Goal: Task Accomplishment & Management: Manage account settings

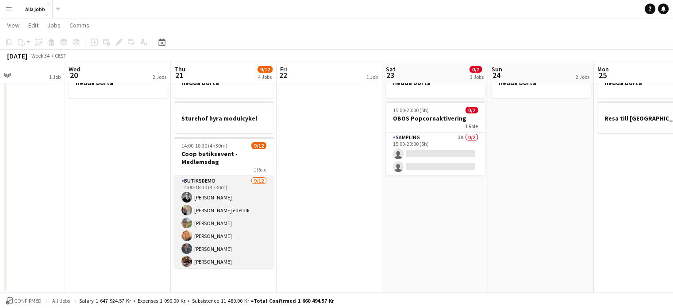
click at [225, 210] on app-card-role "Butiksdemo [DATE] 14:00-18:30 (4h30m) [PERSON_NAME] [PERSON_NAME] edefalk [PERS…" at bounding box center [223, 261] width 99 height 171
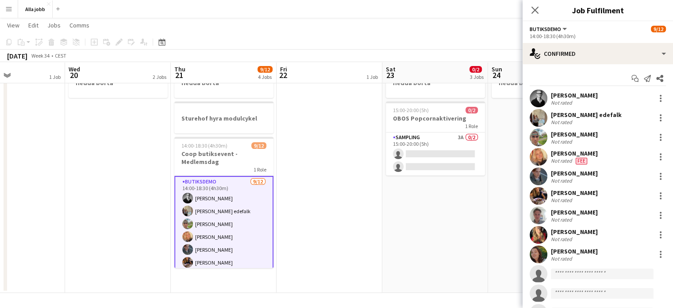
scroll to position [80, 0]
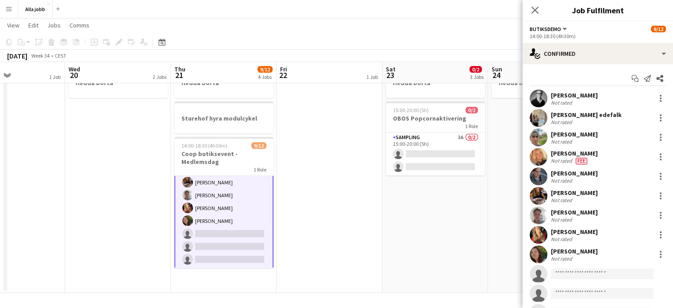
click at [382, 217] on app-date-cell "[PERSON_NAME] [PERSON_NAME] 15:00-20:00 (5h) 0/2 OBOS Popcornaktivering 1 Role …" at bounding box center [435, 159] width 106 height 265
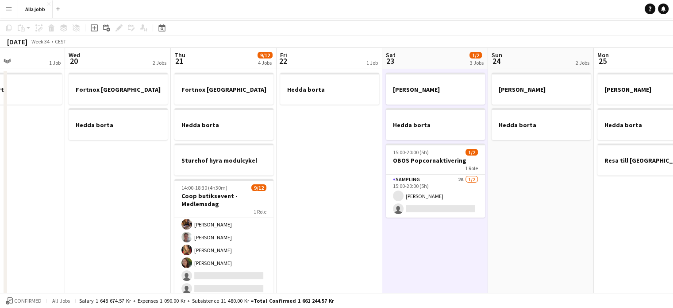
scroll to position [0, 0]
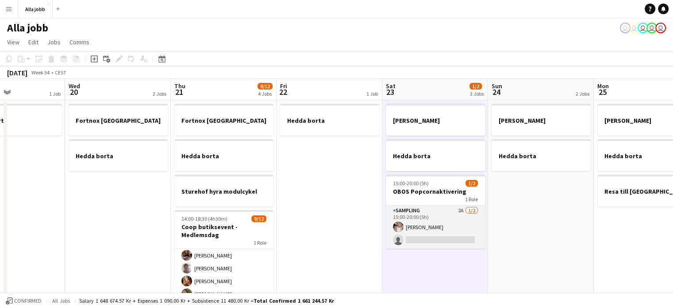
click at [433, 228] on app-card-role "Sampling 2A [DATE] 15:00-20:00 (5h) [PERSON_NAME] single-neutral-actions" at bounding box center [435, 226] width 99 height 43
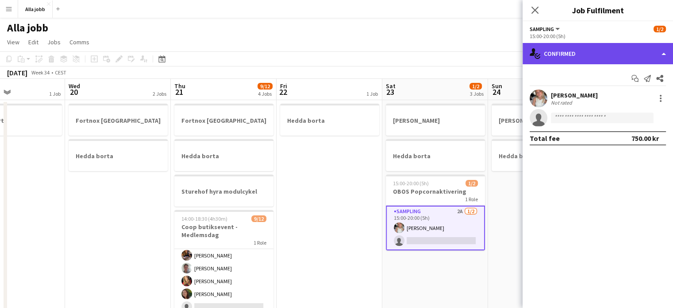
click at [575, 58] on div "single-neutral-actions-check-2 Confirmed" at bounding box center [598, 53] width 150 height 21
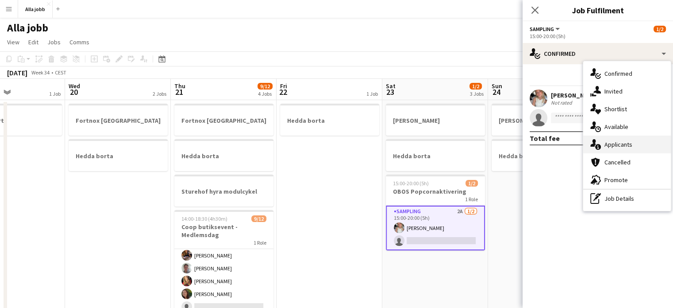
click at [607, 145] on div "single-neutral-actions-information Applicants" at bounding box center [627, 144] width 88 height 18
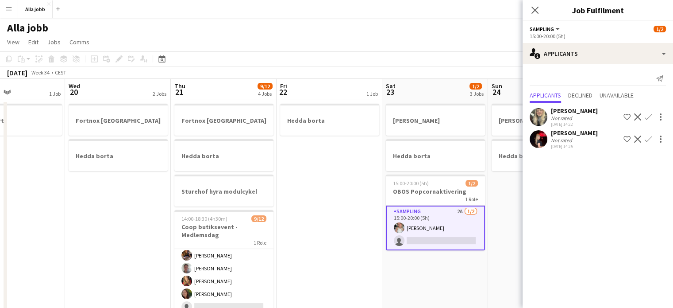
click at [334, 185] on app-date-cell "Hedda borta" at bounding box center [330, 232] width 106 height 265
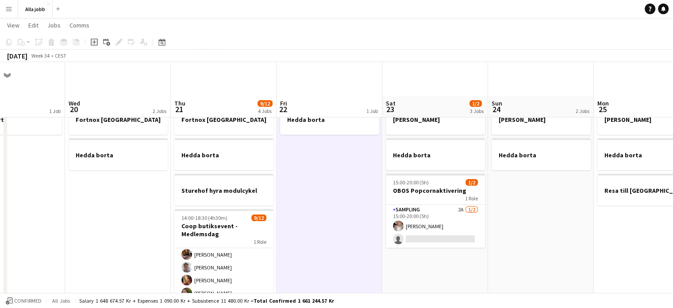
scroll to position [72, 0]
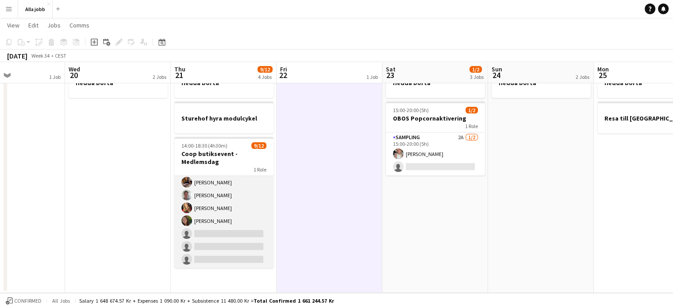
click at [207, 219] on app-card-role "Butiksdemo 1A [DATE] 14:00-18:30 (4h30m) [PERSON_NAME] [PERSON_NAME] edefalk [P…" at bounding box center [223, 181] width 99 height 171
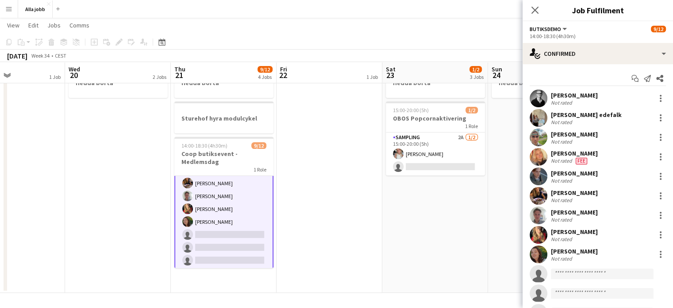
scroll to position [80, 0]
click at [575, 277] on input at bounding box center [602, 273] width 103 height 11
click at [573, 273] on input "**" at bounding box center [602, 273] width 103 height 11
click at [569, 273] on input "***" at bounding box center [602, 273] width 103 height 11
click at [566, 274] on input "****" at bounding box center [602, 273] width 103 height 11
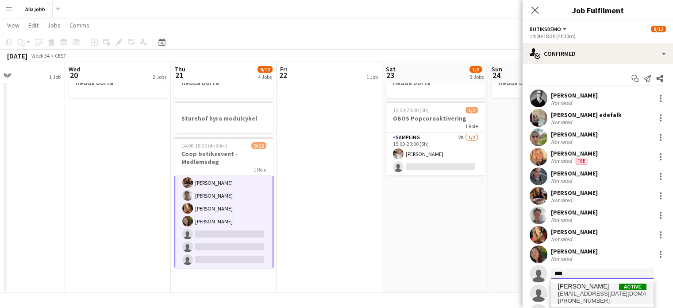
type input "****"
click at [578, 290] on span "[EMAIL_ADDRESS][DATE][DOMAIN_NAME]" at bounding box center [602, 293] width 88 height 7
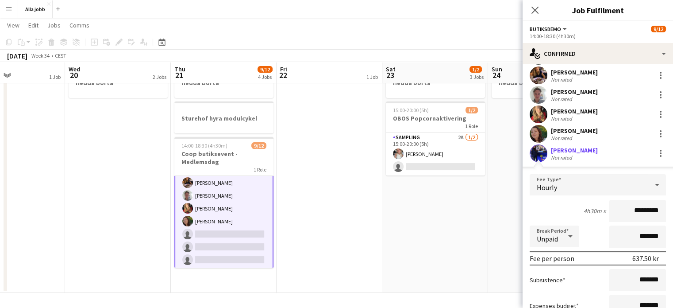
scroll to position [221, 0]
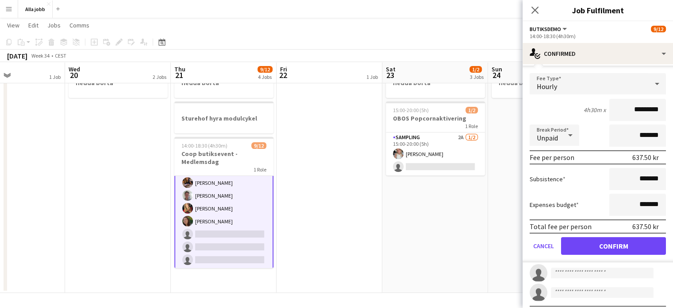
click at [627, 108] on input "*********" at bounding box center [637, 110] width 57 height 22
type input "******"
click button "Confirm" at bounding box center [613, 246] width 105 height 18
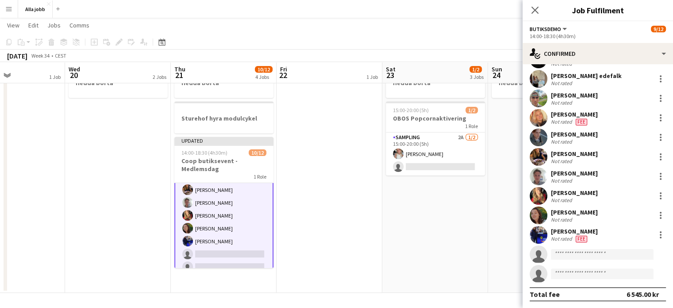
scroll to position [0, 0]
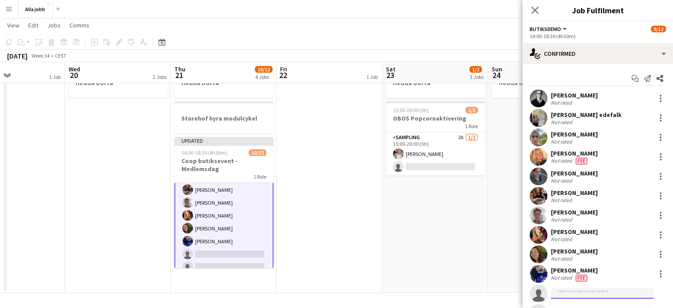
click at [568, 293] on input at bounding box center [602, 293] width 103 height 11
type input "*"
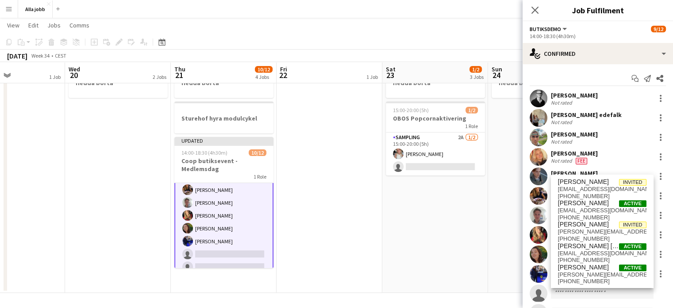
click at [338, 251] on app-date-cell "Hedda borta" at bounding box center [330, 159] width 106 height 265
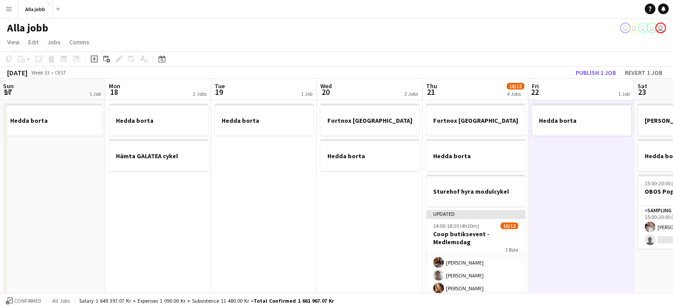
drag, startPoint x: 523, startPoint y: 176, endPoint x: 233, endPoint y: 186, distance: 290.9
click at [673, 170] on html "Menu Boards Boards Boards All jobs Status Workforce Workforce My Workforce Recr…" at bounding box center [336, 190] width 673 height 381
drag, startPoint x: 233, startPoint y: 186, endPoint x: 615, endPoint y: 178, distance: 382.8
click at [615, 178] on app-calendar-viewport "Fri 15 Sat 16 2/2 3 Jobs Sun 17 1 Job Mon 18 2 Jobs Tue 19 1 Job Wed 20 2 Jobs …" at bounding box center [336, 222] width 673 height 287
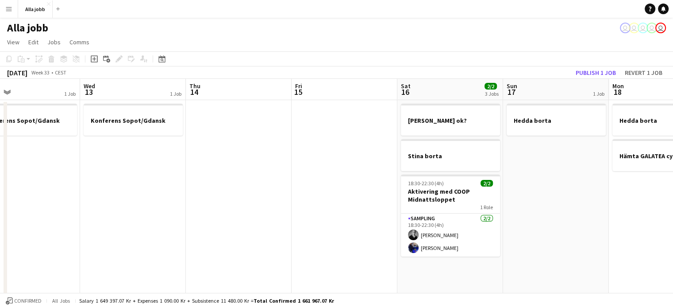
drag, startPoint x: 280, startPoint y: 188, endPoint x: 432, endPoint y: 188, distance: 152.2
click at [432, 188] on app-calendar-viewport "Sun 10 2/2 2 Jobs Mon 11 Tue 12 1 Job Wed 13 1 Job Thu 14 Fri 15 Sat 16 2/2 3 J…" at bounding box center [336, 222] width 673 height 287
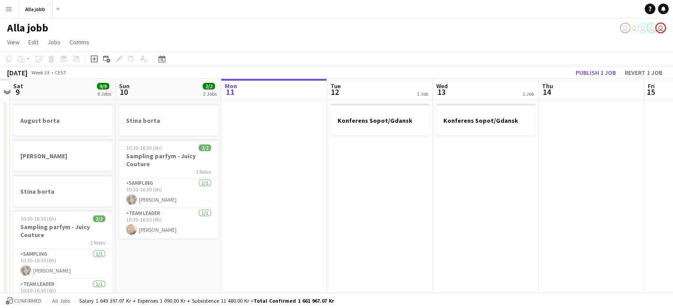
drag, startPoint x: 228, startPoint y: 191, endPoint x: 602, endPoint y: 204, distance: 373.7
click at [658, 205] on app-calendar-viewport "Thu 7 Fri 8 Sat 9 9/9 6 Jobs Sun 10 2/2 2 Jobs Mon 11 Tue 12 1 Job Wed 13 1 Job…" at bounding box center [336, 309] width 673 height 461
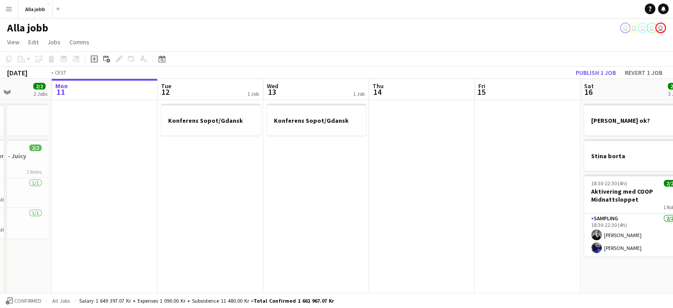
drag, startPoint x: 438, startPoint y: 190, endPoint x: 119, endPoint y: 203, distance: 319.7
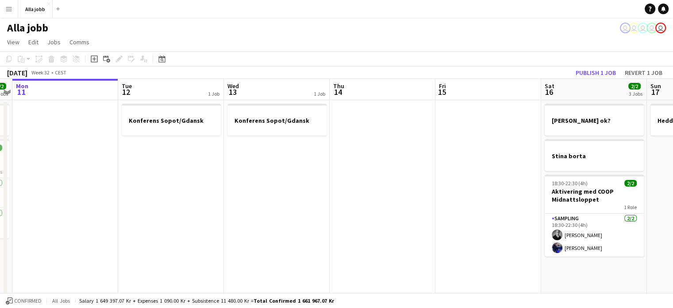
drag, startPoint x: 404, startPoint y: 185, endPoint x: 10, endPoint y: 175, distance: 393.9
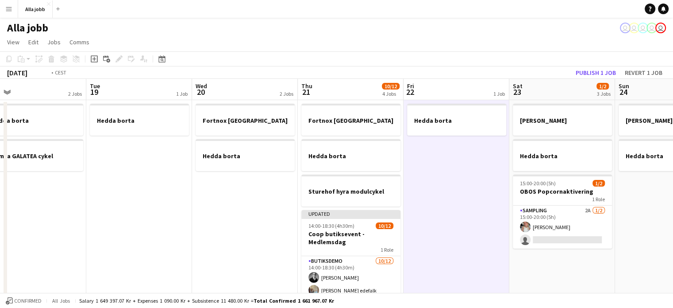
drag, startPoint x: 375, startPoint y: 185, endPoint x: 64, endPoint y: 192, distance: 311.6
drag, startPoint x: 327, startPoint y: 192, endPoint x: 229, endPoint y: 192, distance: 98.2
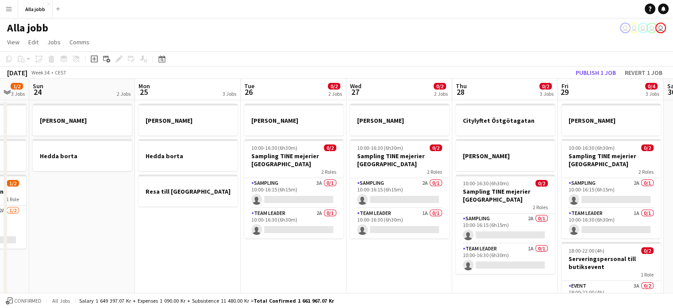
drag, startPoint x: 454, startPoint y: 196, endPoint x: 182, endPoint y: 185, distance: 271.9
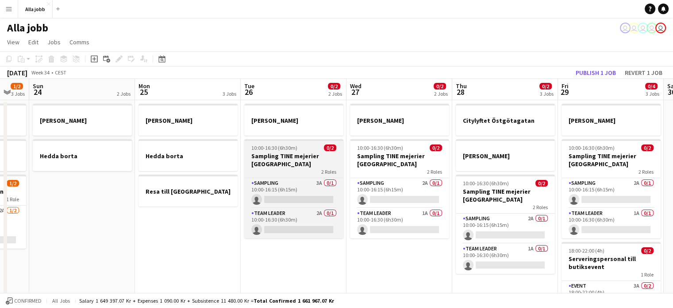
scroll to position [0, 296]
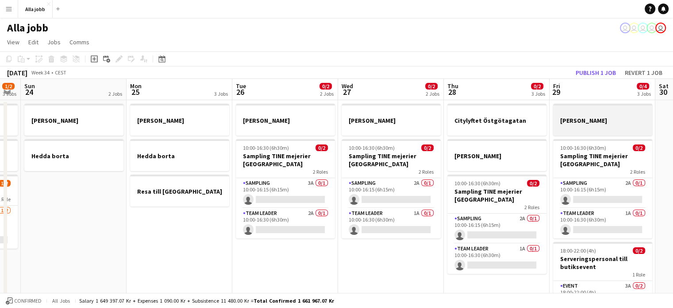
click at [285, 187] on app-card-role "Sampling 3A 0/1 10:00-16:15 (6h15m) single-neutral-actions" at bounding box center [285, 193] width 99 height 30
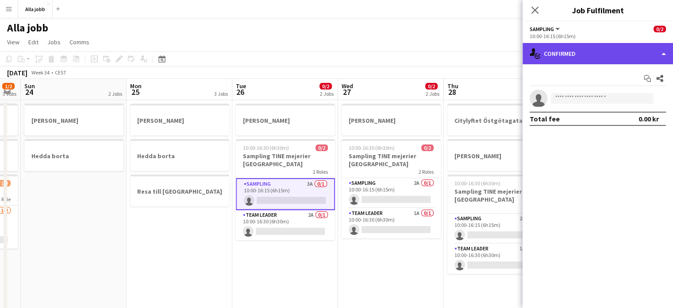
click at [607, 56] on div "single-neutral-actions-check-2 Confirmed" at bounding box center [598, 53] width 150 height 21
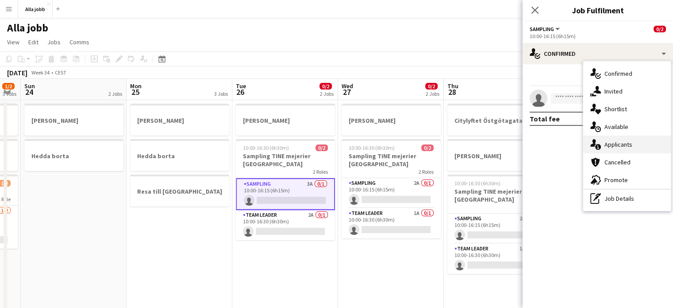
click at [618, 145] on div "single-neutral-actions-information Applicants" at bounding box center [627, 144] width 88 height 18
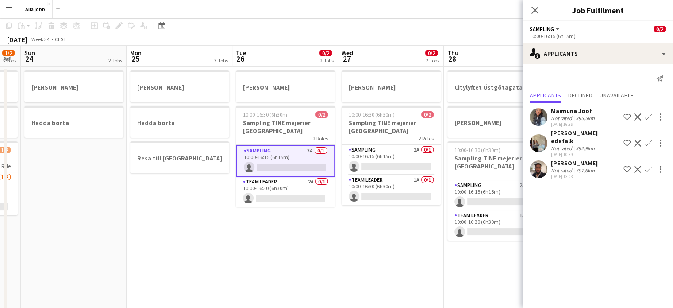
scroll to position [88, 0]
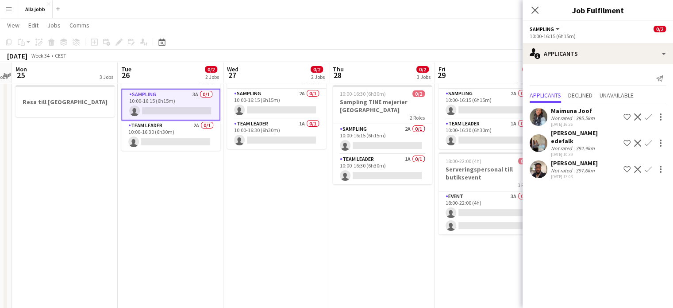
drag, startPoint x: 312, startPoint y: 238, endPoint x: 241, endPoint y: 238, distance: 70.8
click at [241, 238] on app-calendar-viewport "Thu 21 10/12 4 Jobs Fri 22 1 Job Sat 23 1/2 3 Jobs Sun 24 2 Jobs Mon 25 3 Jobs …" at bounding box center [336, 245] width 673 height 599
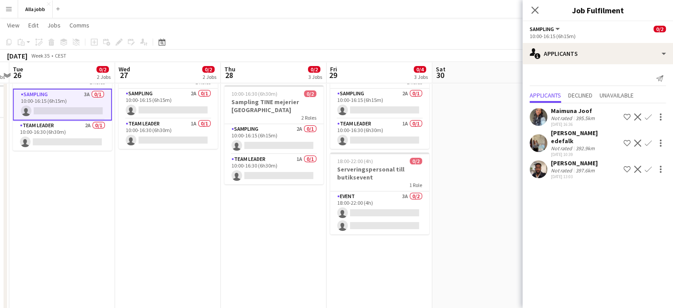
drag, startPoint x: 364, startPoint y: 192, endPoint x: 246, endPoint y: 190, distance: 118.6
click at [246, 190] on app-calendar-viewport "Sat 23 1/2 3 Jobs Sun 24 2 Jobs Mon 25 3 Jobs Tue 26 0/2 2 Jobs Wed 27 0/2 2 Jo…" at bounding box center [336, 245] width 673 height 599
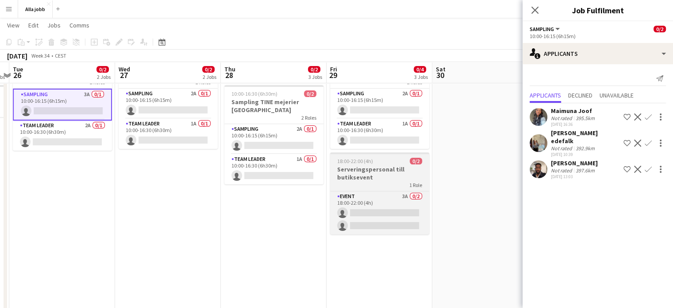
scroll to position [0, 319]
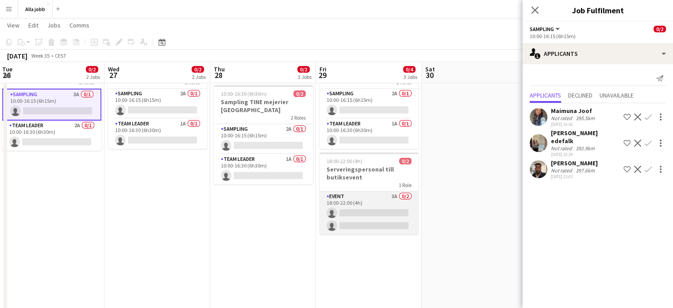
click at [364, 210] on app-card-role "Event 3A 0/2 18:00-22:00 (4h) single-neutral-actions single-neutral-actions" at bounding box center [368, 212] width 99 height 43
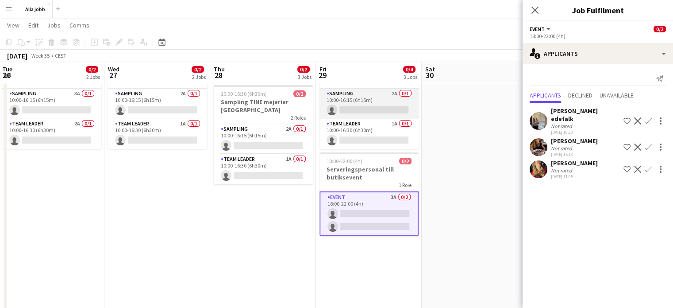
click at [381, 102] on app-card-role "Sampling 2A 0/1 10:00-16:15 (6h15m) single-neutral-actions" at bounding box center [368, 103] width 99 height 30
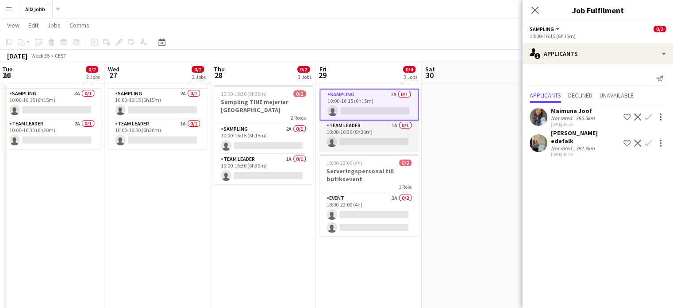
click at [389, 144] on app-card-role "Team Leader 1A 0/1 10:00-16:30 (6h30m) single-neutral-actions" at bounding box center [368, 135] width 99 height 30
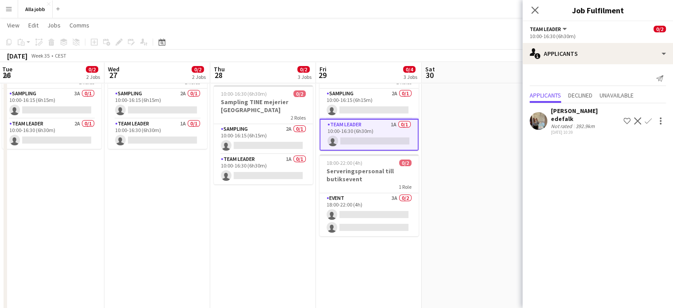
click at [457, 136] on app-date-cell at bounding box center [475, 278] width 106 height 535
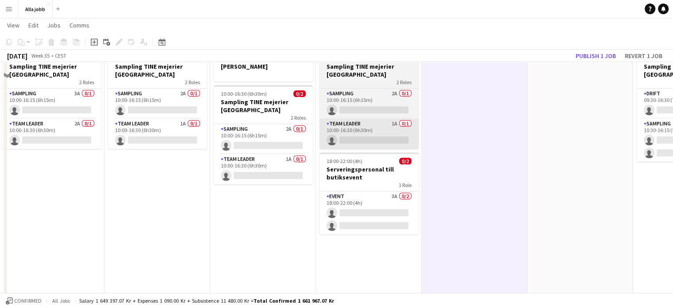
scroll to position [44, 0]
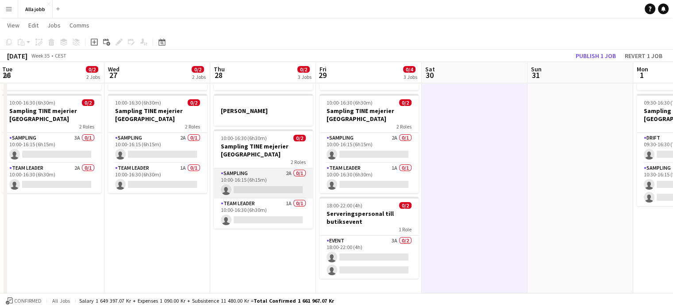
click at [285, 172] on app-card-role "Sampling 2A 0/1 10:00-16:15 (6h15m) single-neutral-actions" at bounding box center [263, 183] width 99 height 30
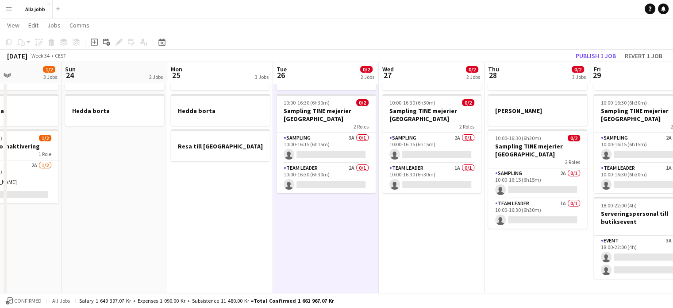
scroll to position [0, 282]
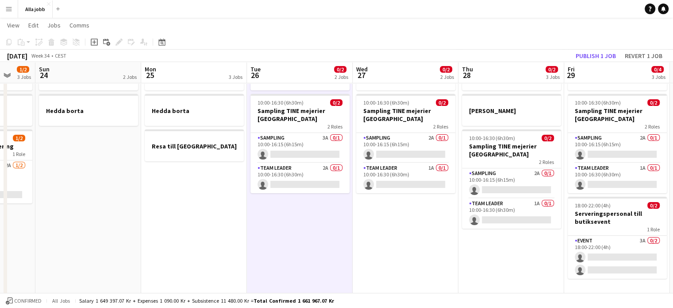
drag, startPoint x: 95, startPoint y: 231, endPoint x: 343, endPoint y: 201, distance: 250.0
click at [343, 201] on app-calendar-viewport "Thu 21 10/12 4 Jobs Fri 22 1 Job Sat 23 1/2 3 Jobs Sun 24 2 Jobs Mon 25 3 Jobs …" at bounding box center [336, 289] width 673 height 599
click at [324, 146] on app-card-role "Sampling 3A 0/1 10:00-16:15 (6h15m) single-neutral-actions" at bounding box center [299, 148] width 99 height 30
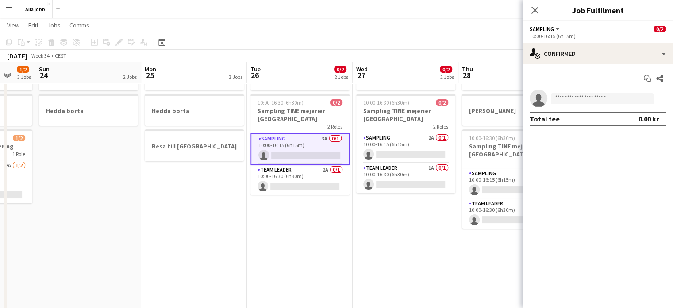
click at [604, 42] on app-options-switcher "Sampling All roles Sampling 0/2 10:00-16:15 (6h15m)" at bounding box center [598, 32] width 150 height 22
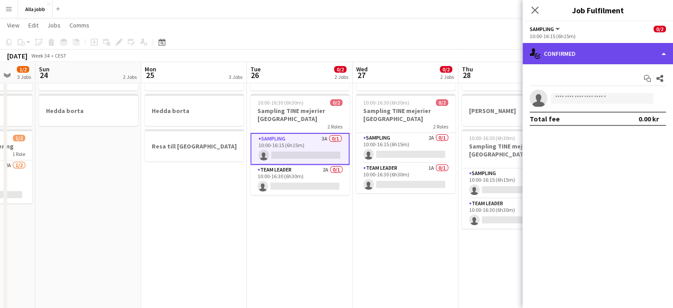
click at [605, 54] on div "single-neutral-actions-check-2 Confirmed" at bounding box center [598, 53] width 150 height 21
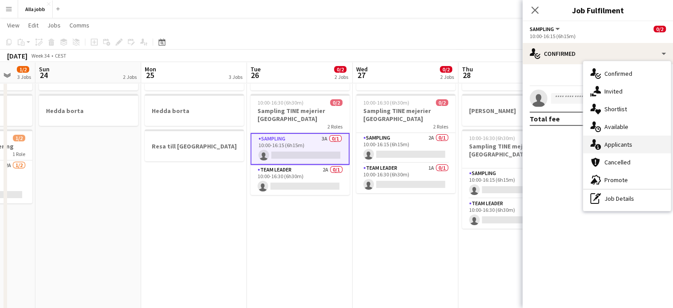
click at [614, 142] on div "single-neutral-actions-information Applicants" at bounding box center [627, 144] width 88 height 18
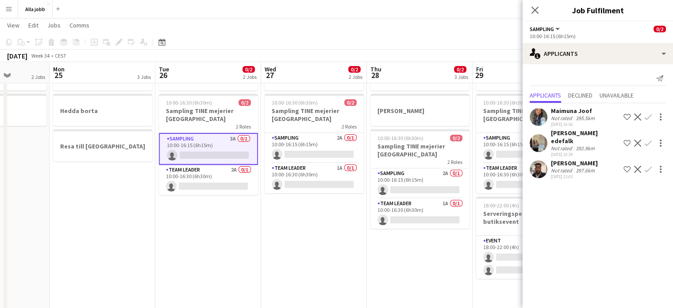
drag, startPoint x: 407, startPoint y: 228, endPoint x: 315, endPoint y: 238, distance: 92.1
click at [315, 238] on app-calendar-viewport "Thu 21 10/12 4 Jobs Fri 22 1 Job Sat 23 1/2 3 Jobs Sun 24 2 Jobs Mon 25 3 Jobs …" at bounding box center [336, 289] width 673 height 599
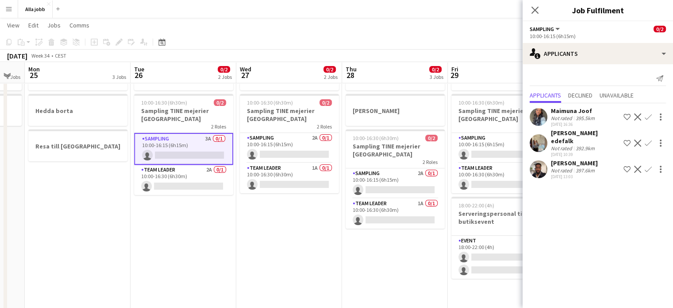
scroll to position [0, 405]
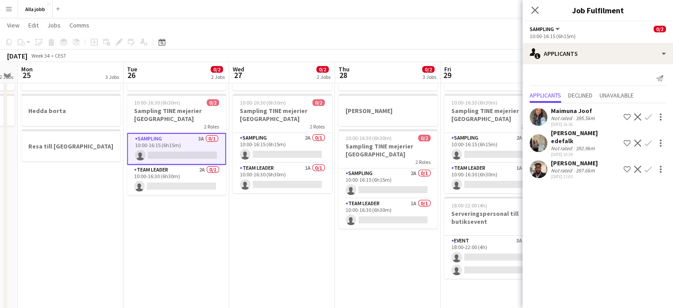
drag, startPoint x: 358, startPoint y: 231, endPoint x: 327, endPoint y: 235, distance: 31.6
click at [327, 235] on app-calendar-viewport "Thu 21 10/12 4 Jobs Fri 22 1 Job Sat 23 1/2 3 Jobs Sun 24 2 Jobs Mon 25 3 Jobs …" at bounding box center [336, 289] width 673 height 599
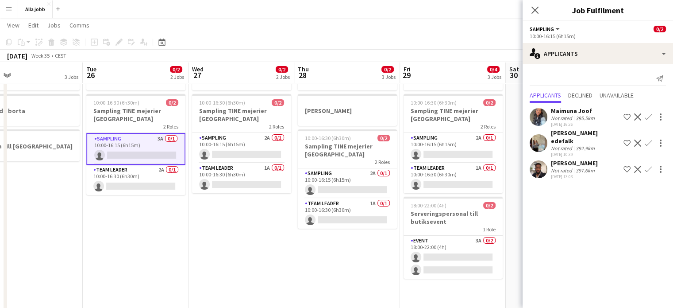
drag, startPoint x: 269, startPoint y: 215, endPoint x: 229, endPoint y: 223, distance: 41.3
click at [229, 223] on app-calendar-viewport "Sat 23 1/2 3 Jobs Sun 24 2 Jobs Mon 25 3 Jobs Tue 26 0/2 2 Jobs Wed 27 0/2 2 Jo…" at bounding box center [336, 289] width 673 height 599
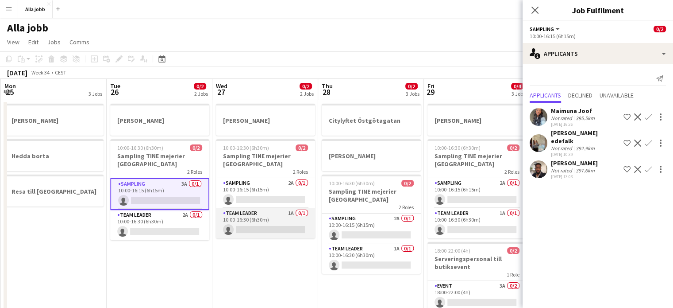
scroll to position [0, 316]
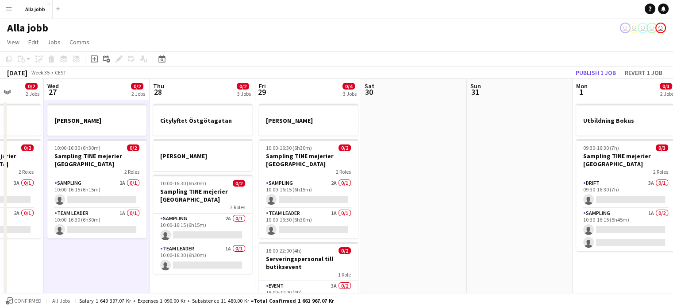
drag, startPoint x: 334, startPoint y: 280, endPoint x: 193, endPoint y: 272, distance: 140.9
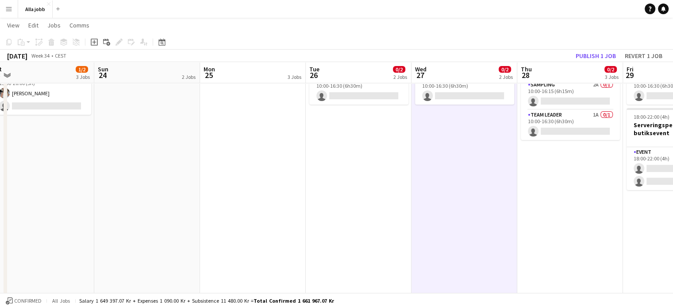
scroll to position [0, 198]
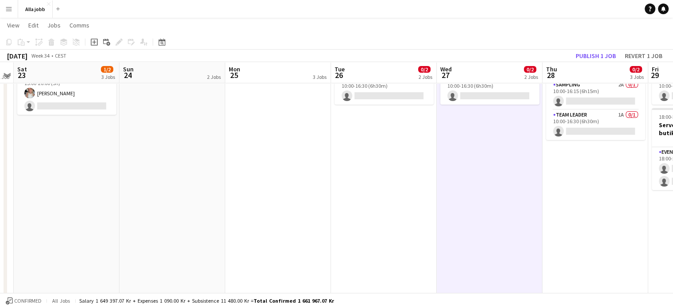
drag, startPoint x: 560, startPoint y: 220, endPoint x: 585, endPoint y: 219, distance: 25.3
click at [585, 219] on app-calendar-viewport "Thu 21 10/12 4 Jobs Fri 22 1 Job Sat 23 1/2 3 Jobs Sun 24 2 Jobs Mon 25 3 Jobs …" at bounding box center [336, 201] width 673 height 599
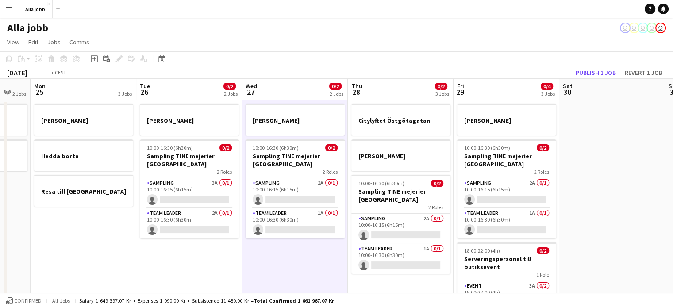
scroll to position [0, 232]
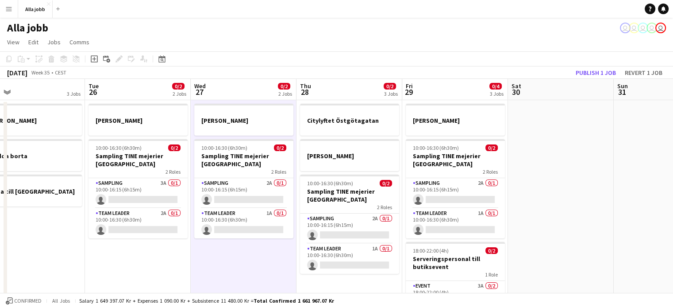
drag, startPoint x: 313, startPoint y: 226, endPoint x: 200, endPoint y: 228, distance: 113.7
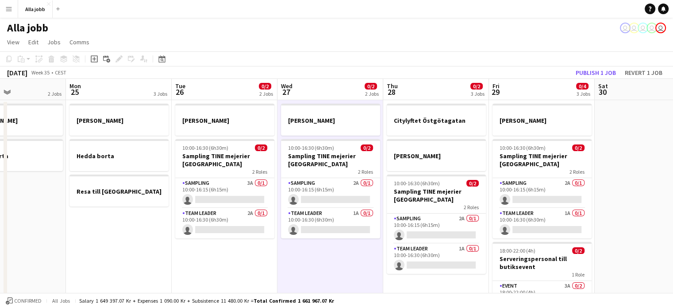
scroll to position [0, 241]
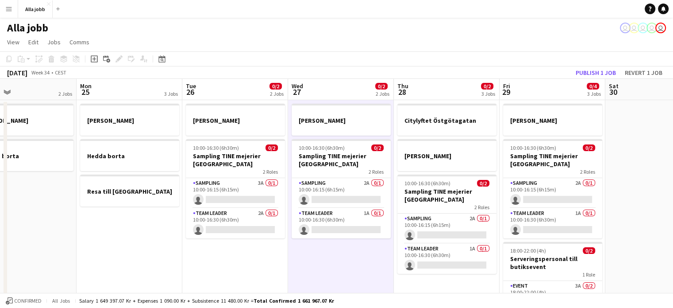
drag, startPoint x: 393, startPoint y: 200, endPoint x: 491, endPoint y: 200, distance: 97.8
click at [226, 196] on app-card-role "Sampling 3A 0/1 10:00-16:15 (6h15m) single-neutral-actions" at bounding box center [235, 193] width 99 height 30
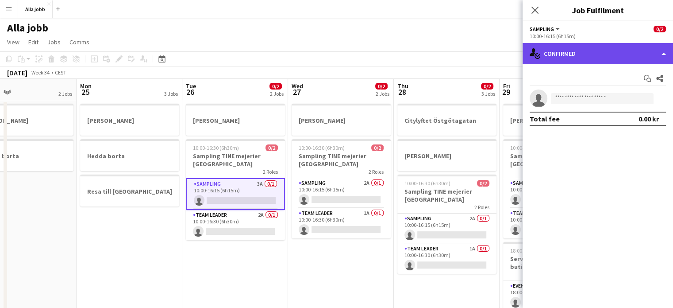
click at [596, 51] on div "single-neutral-actions-check-2 Confirmed" at bounding box center [598, 53] width 150 height 21
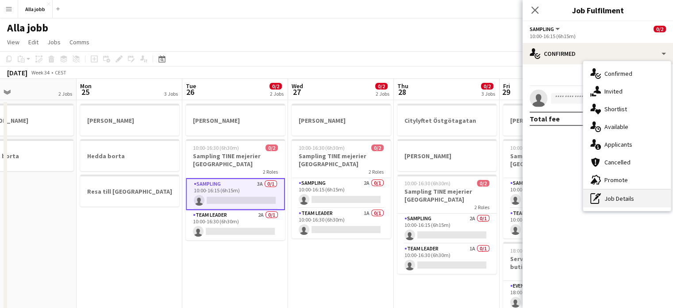
click at [621, 197] on div "pen-write Job Details" at bounding box center [627, 198] width 88 height 18
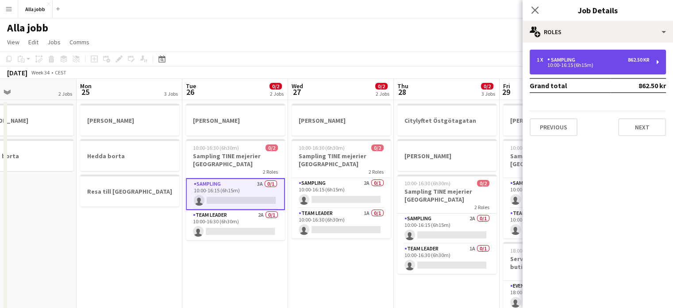
click at [563, 57] on div "Sampling" at bounding box center [562, 60] width 31 height 6
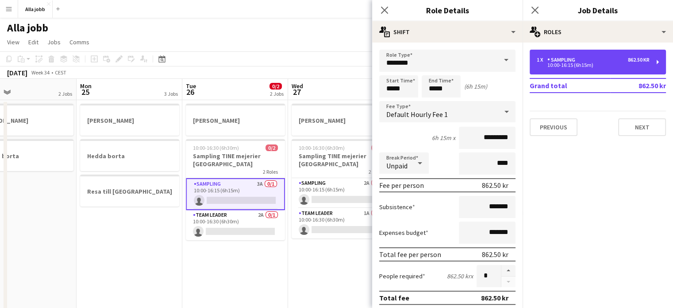
scroll to position [177, 0]
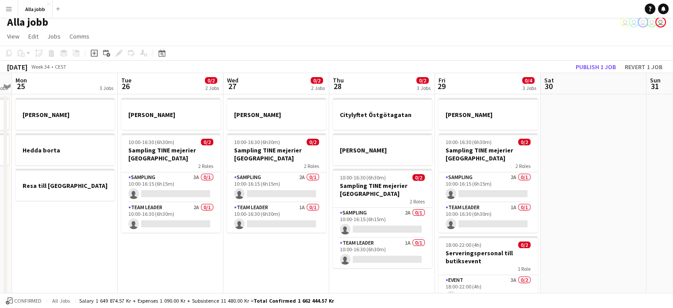
scroll to position [5, 0]
click at [167, 191] on app-card-role "Sampling 3A 0/1 10:00-16:15 (6h15m) single-neutral-actions" at bounding box center [170, 188] width 99 height 30
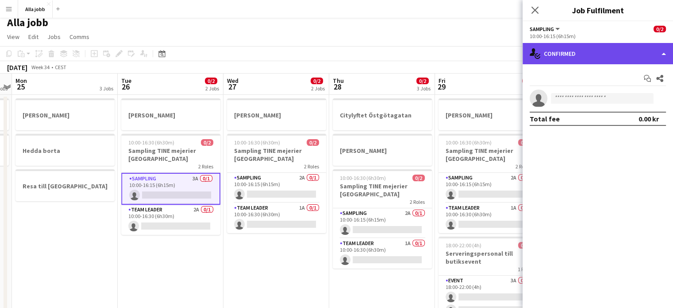
click at [596, 53] on div "single-neutral-actions-check-2 Confirmed" at bounding box center [598, 53] width 150 height 21
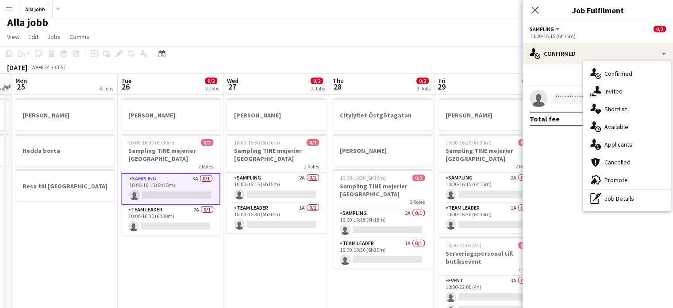
click at [425, 28] on div "[PERSON_NAME] user user user user user" at bounding box center [336, 20] width 673 height 17
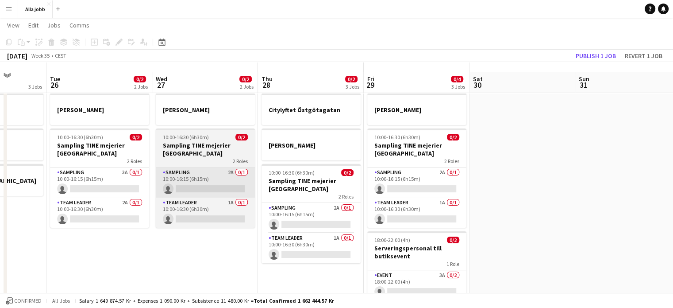
scroll to position [49, 0]
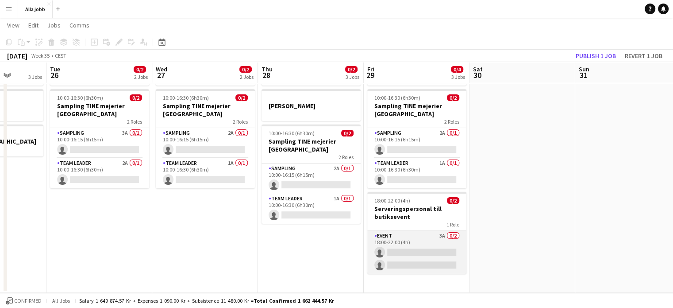
click at [399, 269] on app-card-role "Event 3A 0/2 18:00-22:00 (4h) single-neutral-actions single-neutral-actions" at bounding box center [416, 252] width 99 height 43
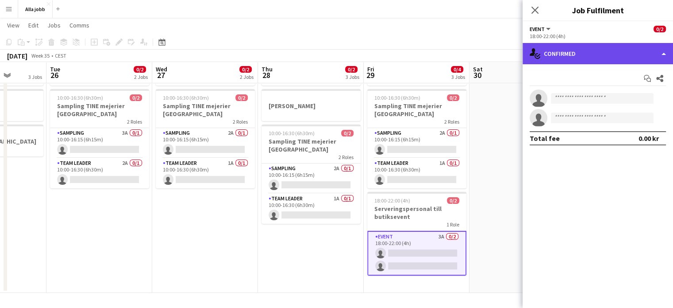
click at [565, 54] on div "single-neutral-actions-check-2 Confirmed" at bounding box center [598, 53] width 150 height 21
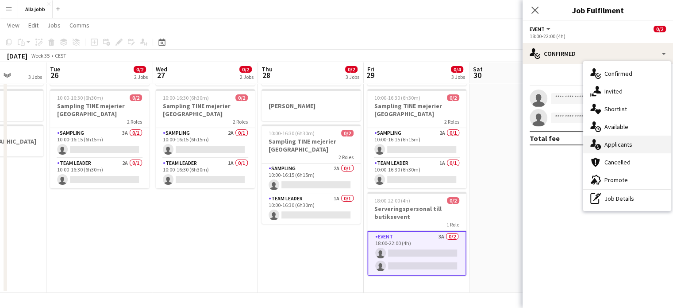
click at [604, 141] on div "single-neutral-actions-information Applicants" at bounding box center [627, 144] width 88 height 18
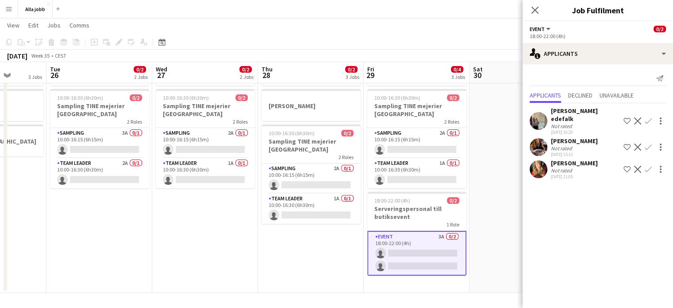
click at [540, 162] on app-user-avatar at bounding box center [539, 169] width 18 height 18
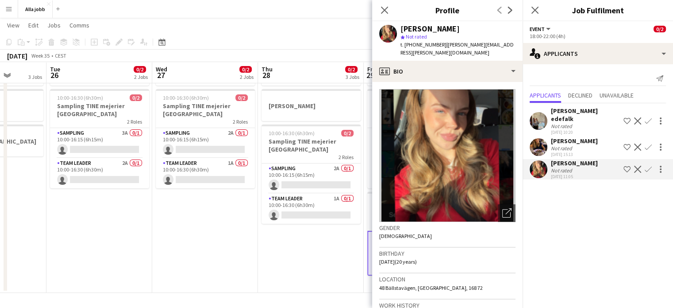
click at [531, 112] on app-user-avatar at bounding box center [539, 121] width 18 height 18
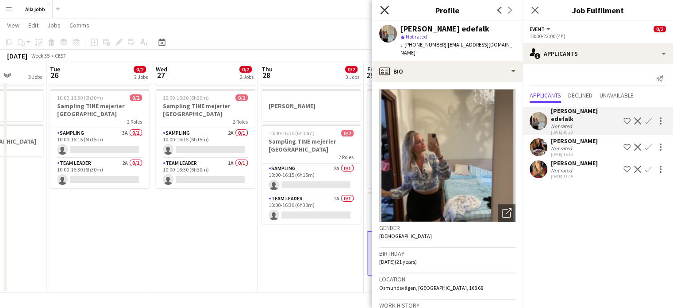
click at [385, 11] on icon at bounding box center [384, 10] width 8 height 8
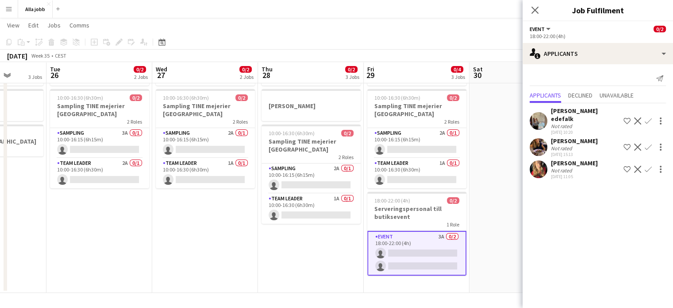
click at [485, 182] on app-date-cell at bounding box center [522, 171] width 106 height 242
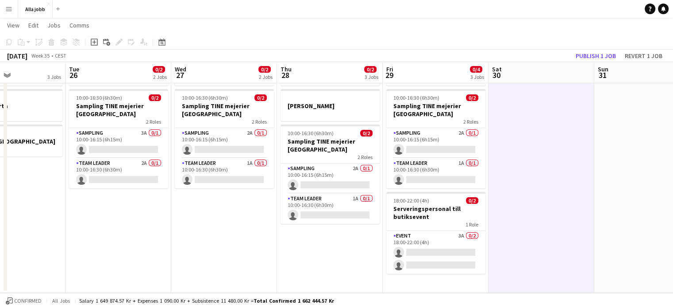
scroll to position [0, 250]
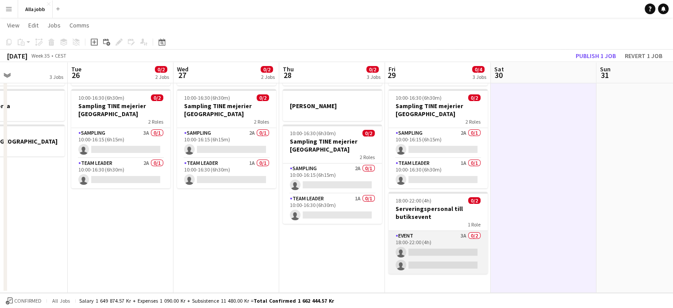
click at [446, 257] on app-card-role "Event 3A 0/2 18:00-22:00 (4h) single-neutral-actions single-neutral-actions" at bounding box center [437, 252] width 99 height 43
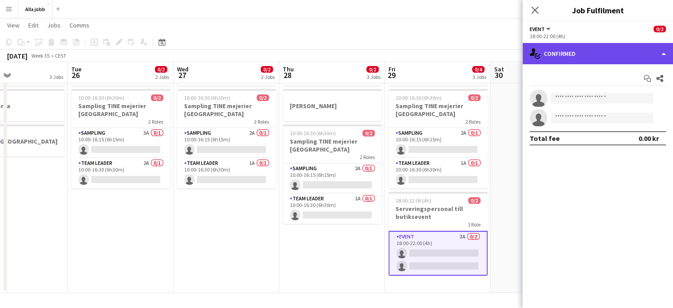
click at [587, 49] on div "single-neutral-actions-check-2 Confirmed" at bounding box center [598, 53] width 150 height 21
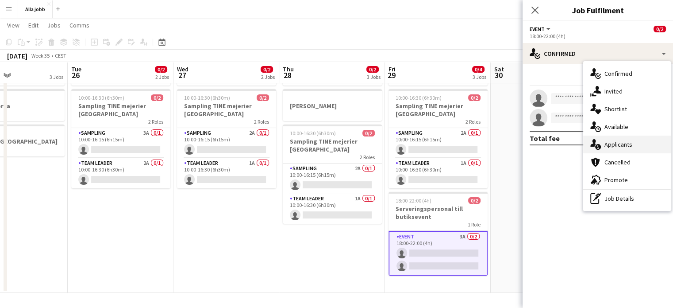
click at [604, 145] on div "single-neutral-actions-information Applicants" at bounding box center [627, 144] width 88 height 18
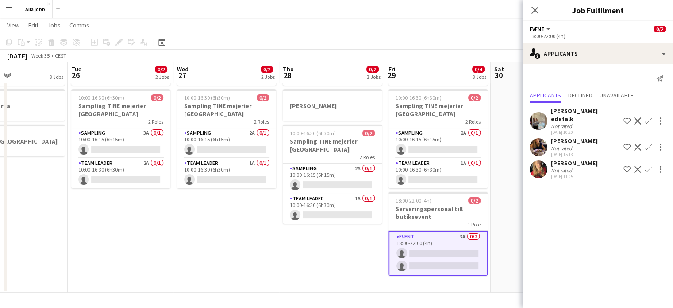
click at [511, 187] on app-date-cell at bounding box center [544, 171] width 106 height 242
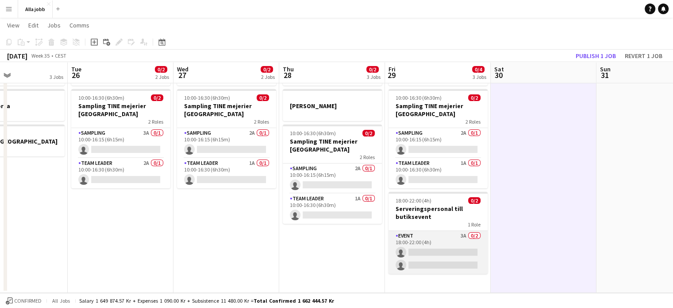
click at [435, 244] on app-card-role "Event 3A 0/2 18:00-22:00 (4h) single-neutral-actions single-neutral-actions" at bounding box center [437, 252] width 99 height 43
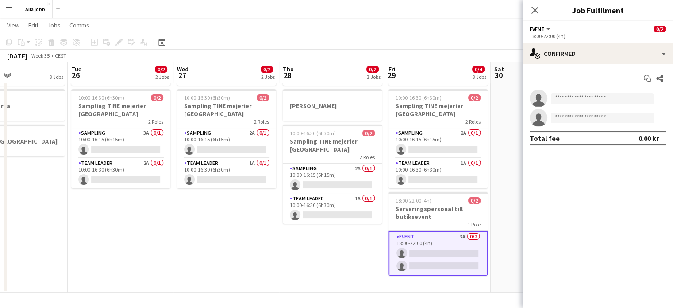
click at [292, 250] on app-date-cell "Citylyftet Östgötagatan [PERSON_NAME] 10:00-16:30 (6h30m) 0/2 Sampling TINE mej…" at bounding box center [332, 171] width 106 height 242
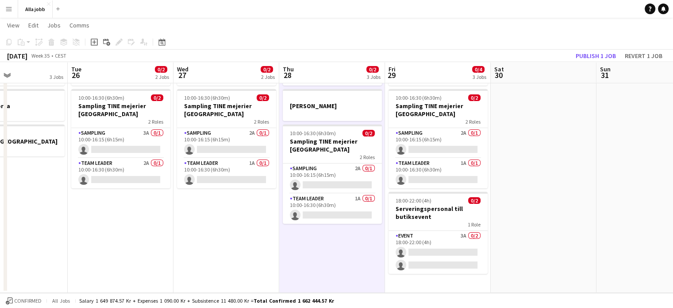
click at [228, 222] on app-date-cell "[PERSON_NAME] 10:00-16:30 (6h30m) 0/2 Sampling TINE mejerier Göteborg 2 Roles S…" at bounding box center [226, 171] width 106 height 242
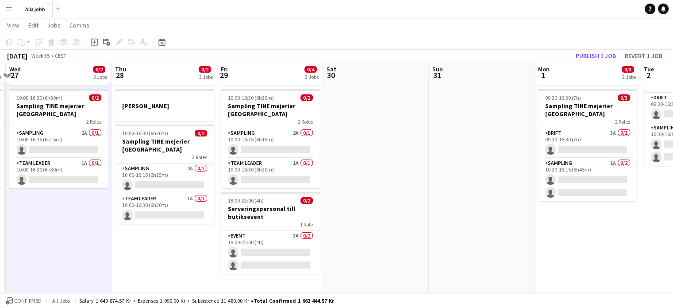
click at [188, 171] on app-calendar-viewport "Sat 23 1/2 3 Jobs Sun 24 2 Jobs Mon 25 3 Jobs Tue 26 0/2 2 Jobs Wed 27 0/2 2 Jo…" at bounding box center [336, 138] width 673 height 307
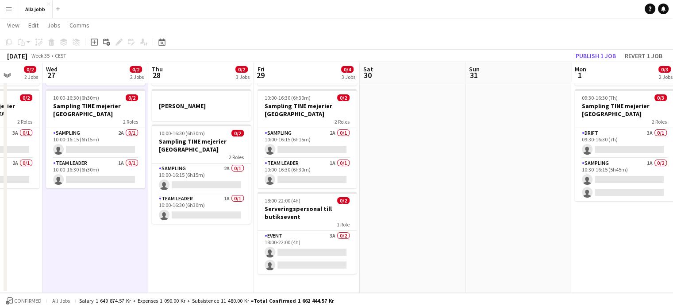
drag, startPoint x: 206, startPoint y: 161, endPoint x: 243, endPoint y: 156, distance: 37.5
click at [243, 156] on app-calendar-viewport "Sat 23 1/2 3 Jobs Sun 24 2 Jobs Mon 25 3 Jobs Tue 26 0/2 2 Jobs Wed 27 0/2 2 Jo…" at bounding box center [336, 138] width 673 height 307
drag, startPoint x: 306, startPoint y: 249, endPoint x: 517, endPoint y: 86, distance: 266.6
click at [306, 249] on app-card-role "Event 3A 0/2 18:00-22:00 (4h) single-neutral-actions single-neutral-actions" at bounding box center [307, 252] width 99 height 43
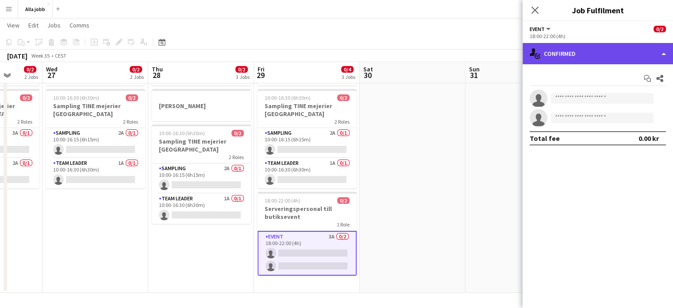
click at [592, 54] on div "single-neutral-actions-check-2 Confirmed" at bounding box center [598, 53] width 150 height 21
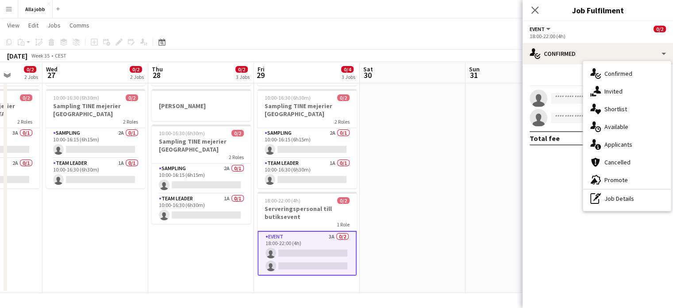
click at [613, 196] on div "pen-write Job Details" at bounding box center [627, 198] width 88 height 18
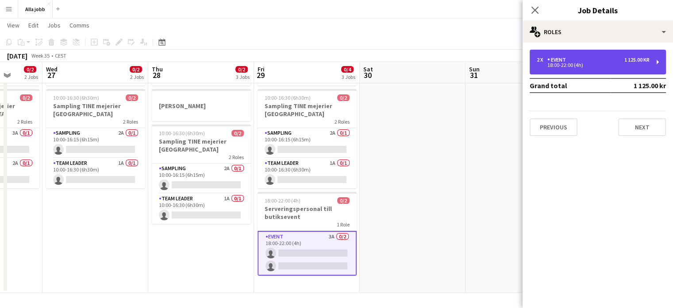
click at [574, 61] on div "2 x Event 1 125.00 kr" at bounding box center [593, 60] width 113 height 6
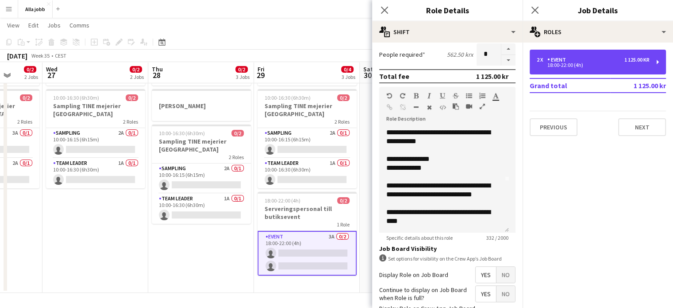
scroll to position [60, 0]
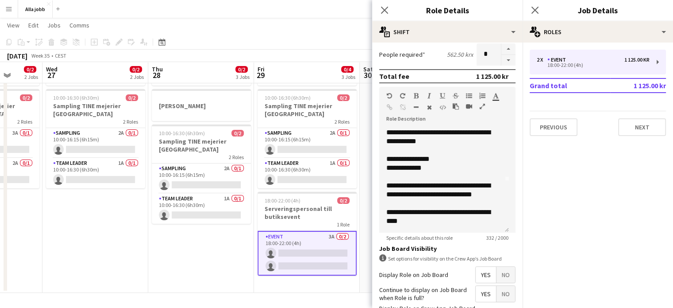
click at [229, 240] on app-date-cell "Citylyftet Östgötagatan [PERSON_NAME] 10:00-16:30 (6h30m) 0/2 Sampling TINE mej…" at bounding box center [201, 171] width 106 height 242
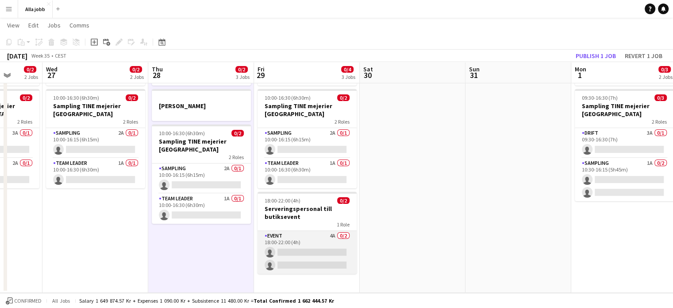
click at [307, 260] on app-card-role "Event 4A 0/2 18:00-22:00 (4h) single-neutral-actions single-neutral-actions" at bounding box center [307, 252] width 99 height 43
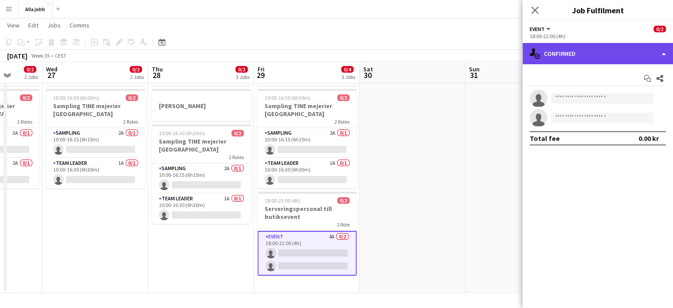
click at [586, 51] on div "single-neutral-actions-check-2 Confirmed" at bounding box center [598, 53] width 150 height 21
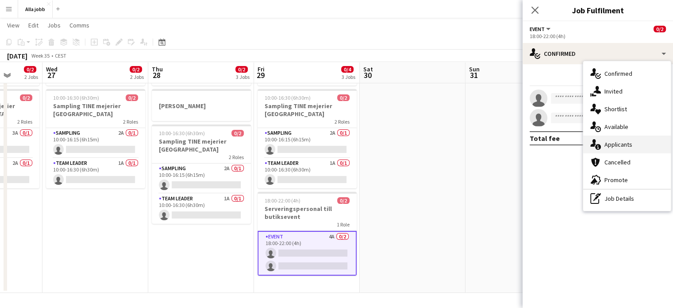
click at [610, 142] on div "single-neutral-actions-information Applicants" at bounding box center [627, 144] width 88 height 18
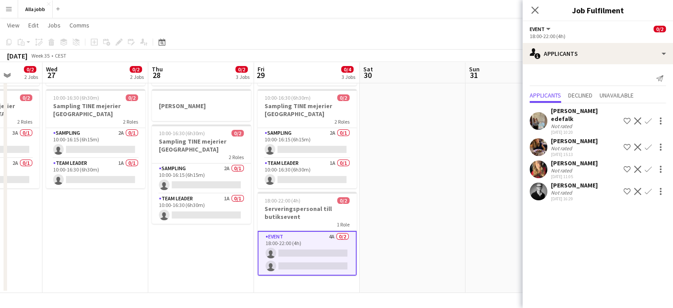
click at [427, 165] on app-date-cell at bounding box center [413, 171] width 106 height 242
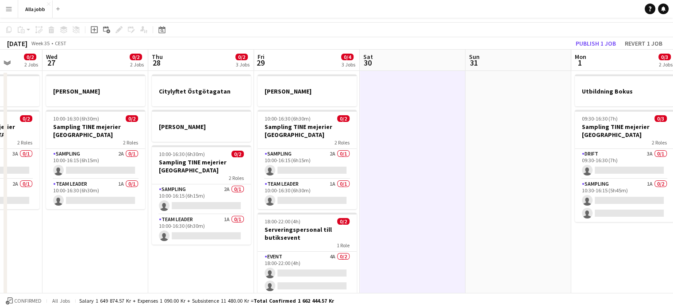
scroll to position [49, 0]
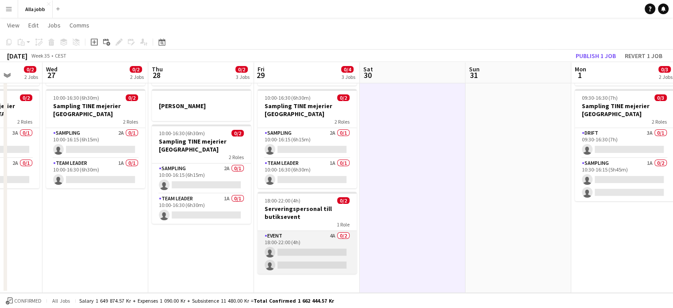
click at [310, 238] on app-card-role "Event 4A 0/2 18:00-22:00 (4h) single-neutral-actions single-neutral-actions" at bounding box center [307, 252] width 99 height 43
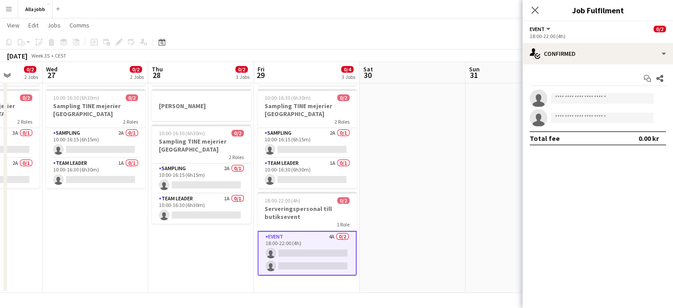
click at [473, 134] on app-date-cell at bounding box center [518, 171] width 106 height 242
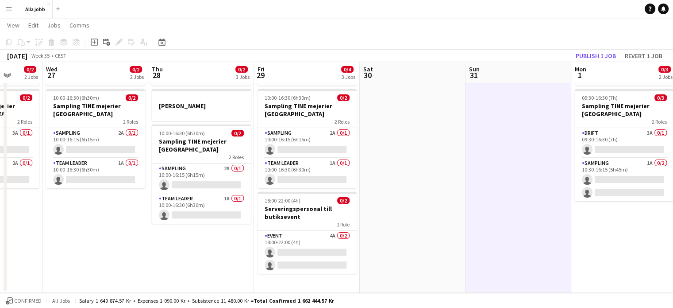
drag, startPoint x: 320, startPoint y: 251, endPoint x: 563, endPoint y: 116, distance: 277.7
click at [320, 251] on app-card-role "Event 4A 0/2 18:00-22:00 (4h) single-neutral-actions single-neutral-actions" at bounding box center [307, 252] width 99 height 43
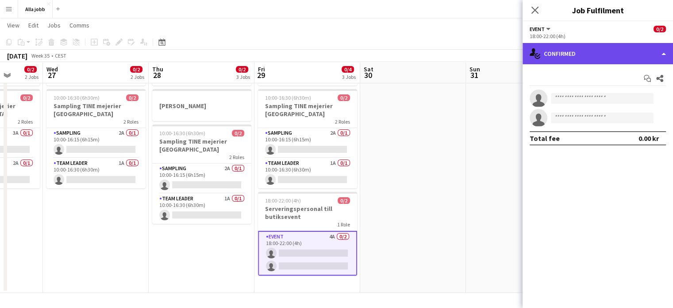
click at [587, 52] on div "single-neutral-actions-check-2 Confirmed" at bounding box center [598, 53] width 150 height 21
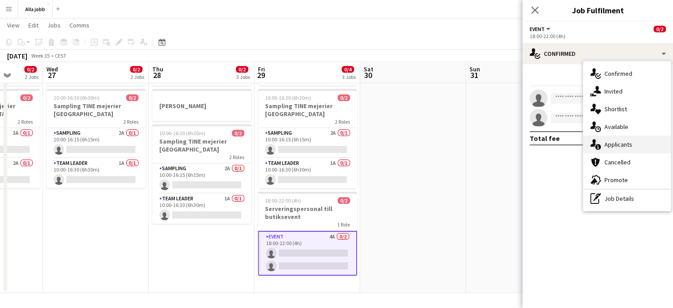
click at [616, 141] on div "single-neutral-actions-information Applicants" at bounding box center [627, 144] width 88 height 18
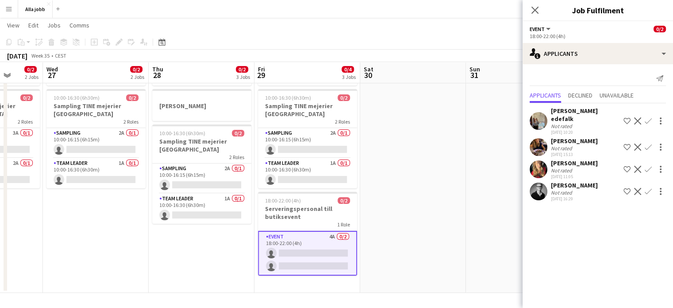
click at [418, 148] on app-date-cell at bounding box center [413, 171] width 106 height 242
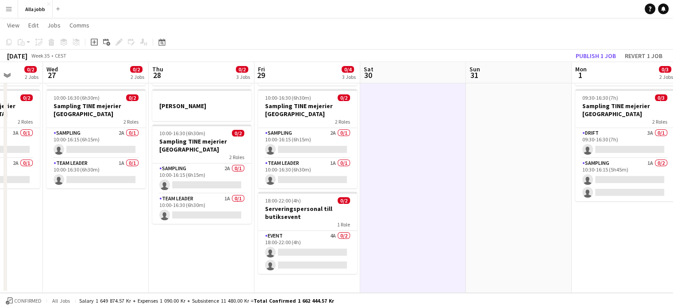
click at [323, 245] on app-card-role "Event 4A 0/2 18:00-22:00 (4h) single-neutral-actions single-neutral-actions" at bounding box center [307, 252] width 99 height 43
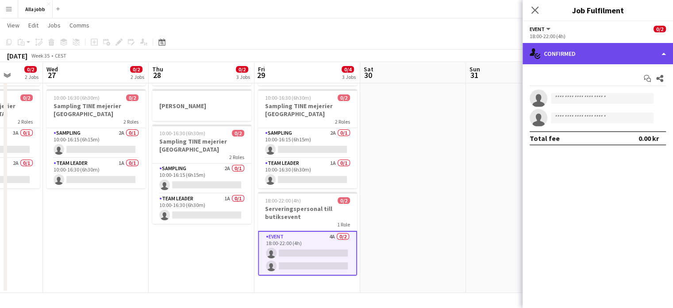
click at [581, 51] on div "single-neutral-actions-check-2 Confirmed" at bounding box center [598, 53] width 150 height 21
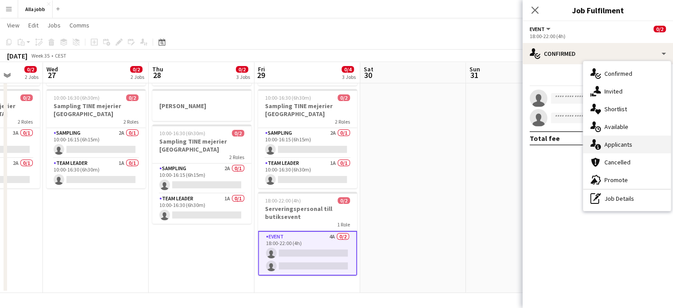
click at [595, 147] on icon at bounding box center [598, 147] width 6 height 6
